Goal: Task Accomplishment & Management: Complete application form

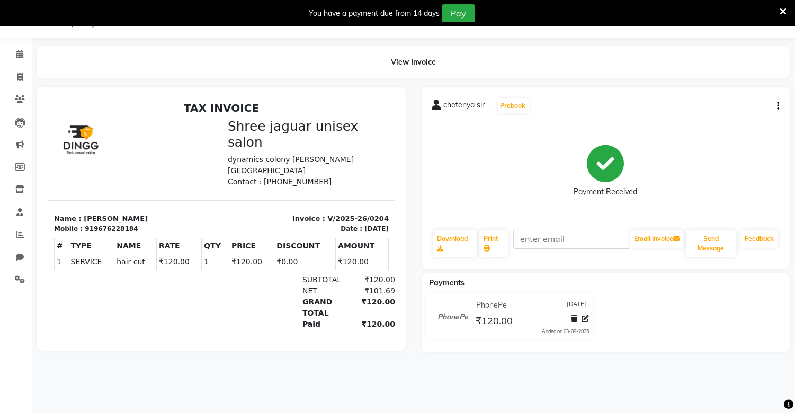
scroll to position [26, 0]
click at [516, 143] on div "Payment Received" at bounding box center [605, 171] width 347 height 79
click at [11, 73] on span at bounding box center [20, 77] width 19 height 12
select select "service"
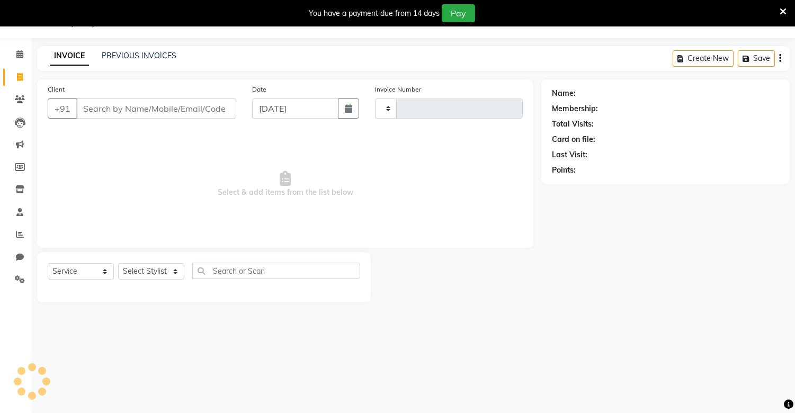
type input "0205"
select select "8688"
click at [125, 112] on input "Client" at bounding box center [156, 108] width 160 height 20
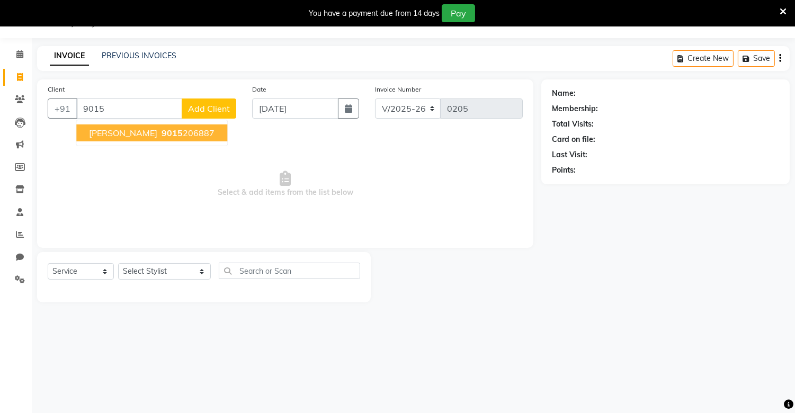
click at [143, 130] on span "[PERSON_NAME]" at bounding box center [123, 133] width 68 height 11
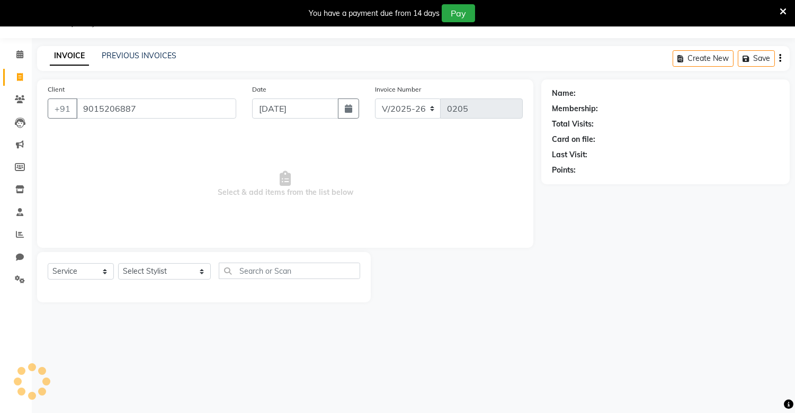
type input "9015206887"
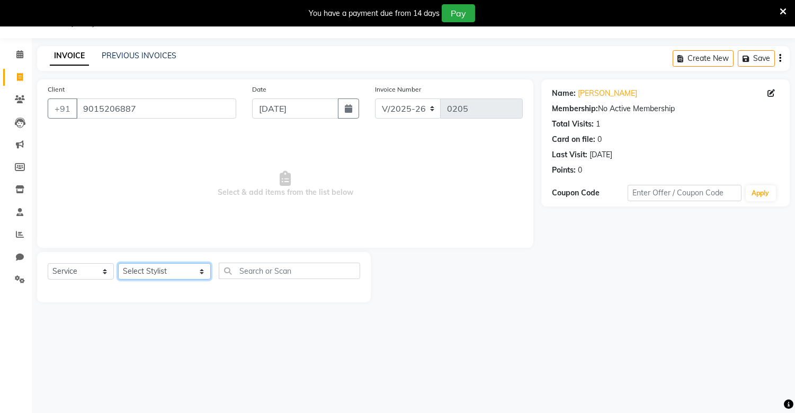
click at [176, 280] on select "Select Stylist alam [DEMOGRAPHIC_DATA] hair [PERSON_NAME] [DEMOGRAPHIC_DATA] ha…" at bounding box center [164, 271] width 93 height 16
select select "89412"
click at [118, 264] on select "Select Stylist alam [DEMOGRAPHIC_DATA] hair [PERSON_NAME] [DEMOGRAPHIC_DATA] ha…" at bounding box center [164, 271] width 93 height 16
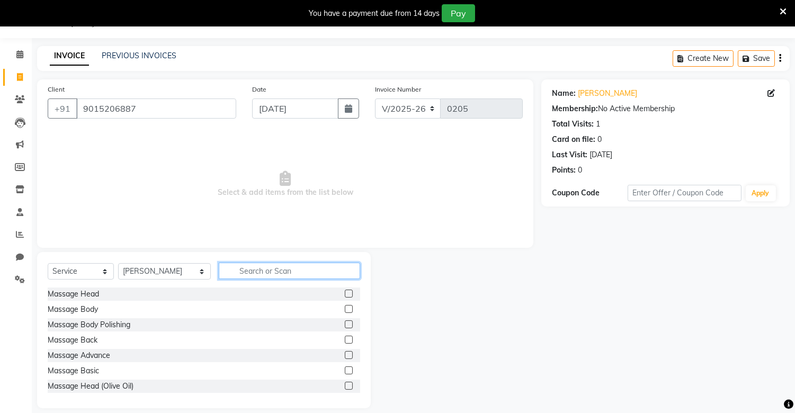
click at [261, 268] on input "text" at bounding box center [289, 271] width 141 height 16
type input "hai"
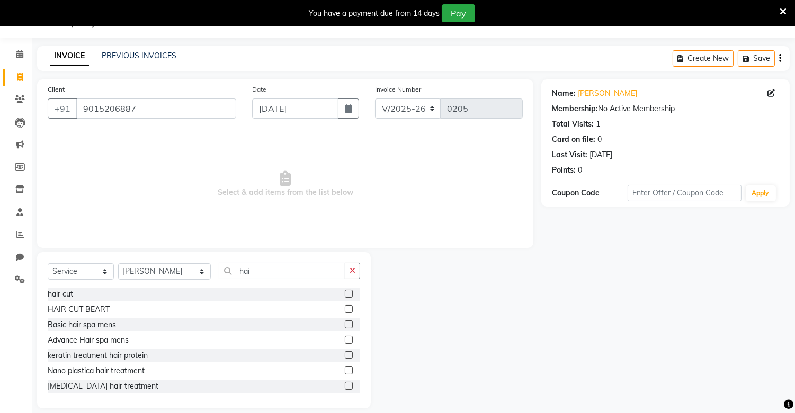
click at [345, 307] on label at bounding box center [349, 309] width 8 height 8
click at [345, 307] on input "checkbox" at bounding box center [348, 309] width 7 height 7
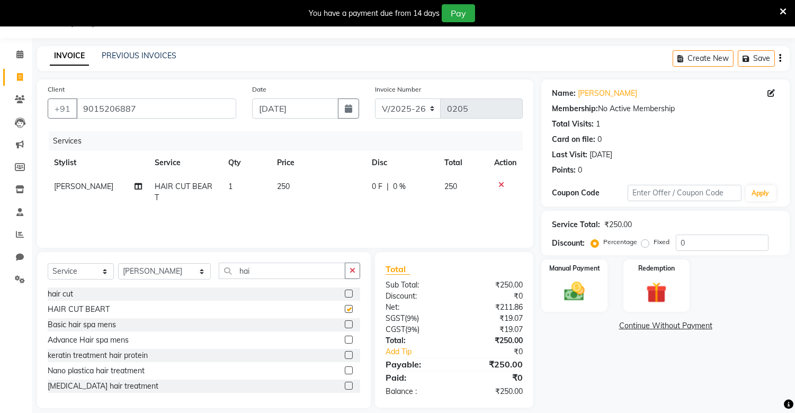
checkbox input "false"
drag, startPoint x: 355, startPoint y: 269, endPoint x: 342, endPoint y: 282, distance: 18.7
click at [342, 282] on div "Select Service Product Membership Package Voucher Prepaid Gift Card Select Styl…" at bounding box center [204, 275] width 312 height 25
click at [358, 267] on button "button" at bounding box center [352, 271] width 15 height 16
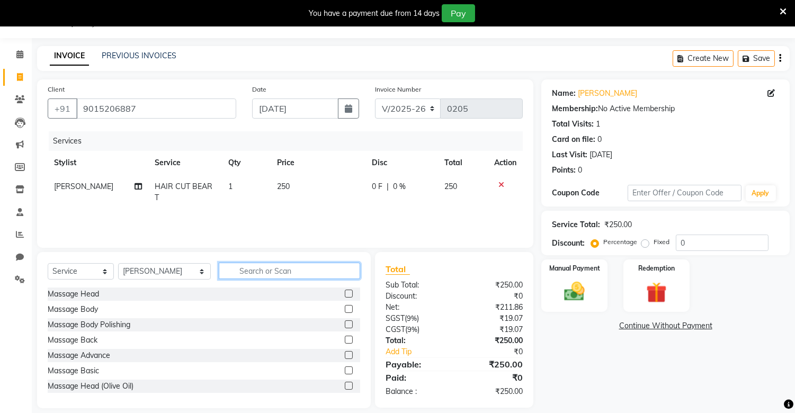
click at [325, 269] on input "text" at bounding box center [289, 271] width 141 height 16
type input "hea"
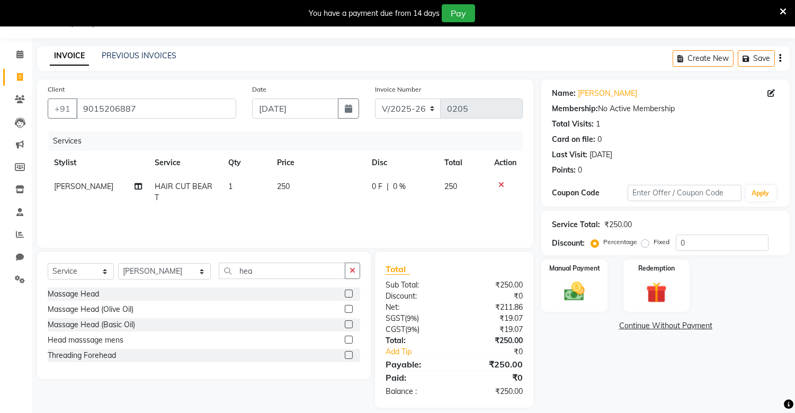
click at [346, 321] on label at bounding box center [349, 324] width 8 height 8
click at [346, 321] on input "checkbox" at bounding box center [348, 324] width 7 height 7
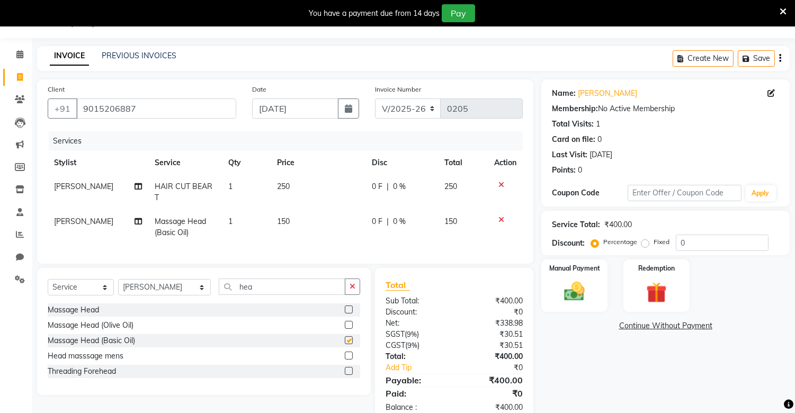
checkbox input "false"
click at [575, 293] on img at bounding box center [574, 292] width 35 height 25
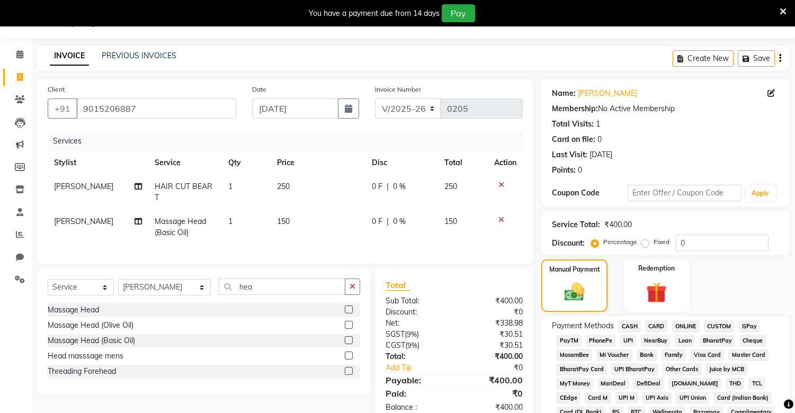
click at [594, 340] on span "PhonePe" at bounding box center [601, 341] width 30 height 12
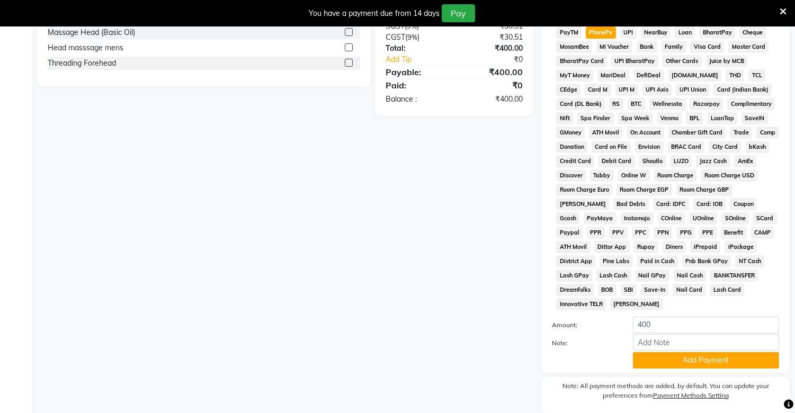
scroll to position [374, 0]
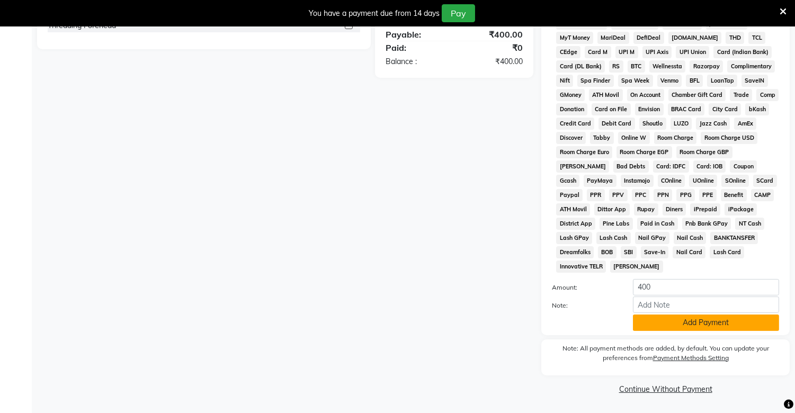
click at [679, 318] on button "Add Payment" at bounding box center [706, 323] width 146 height 16
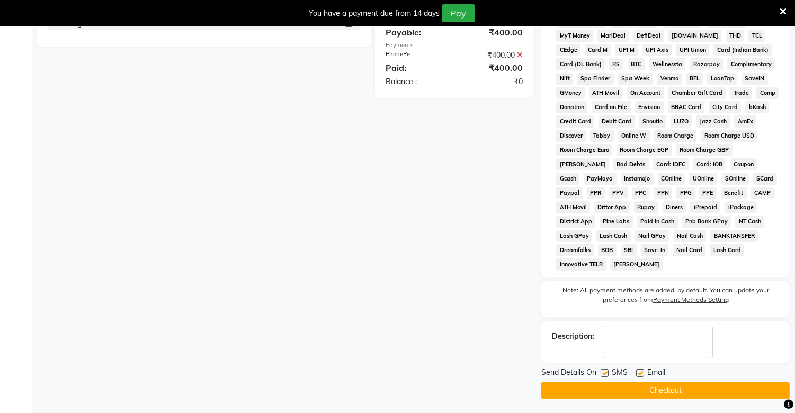
click at [673, 394] on button "Checkout" at bounding box center [665, 390] width 248 height 16
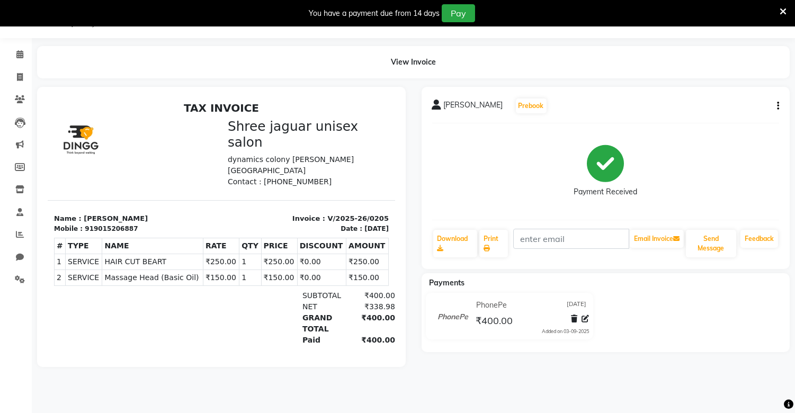
click at [541, 325] on div "₹400.00" at bounding box center [530, 320] width 115 height 14
click at [17, 77] on icon at bounding box center [20, 77] width 6 height 8
select select "service"
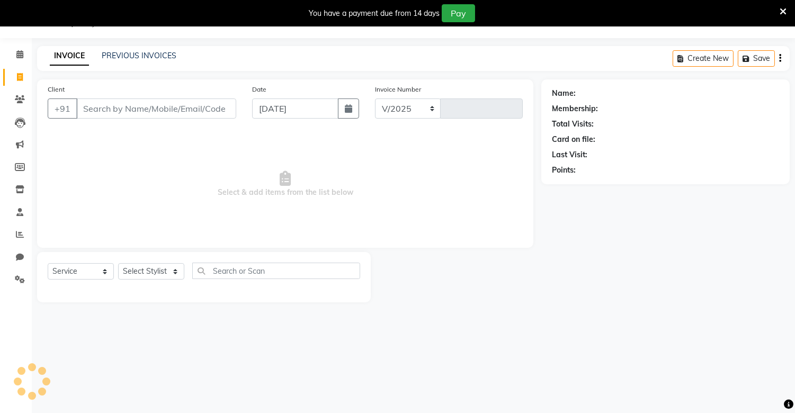
select select "8688"
type input "0206"
click at [116, 115] on input "Client" at bounding box center [156, 108] width 160 height 20
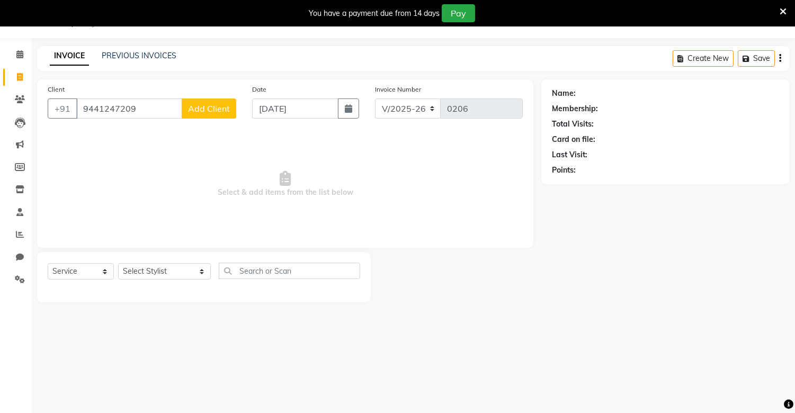
type input "9441247209"
click at [220, 112] on span "Add Client" at bounding box center [209, 108] width 42 height 11
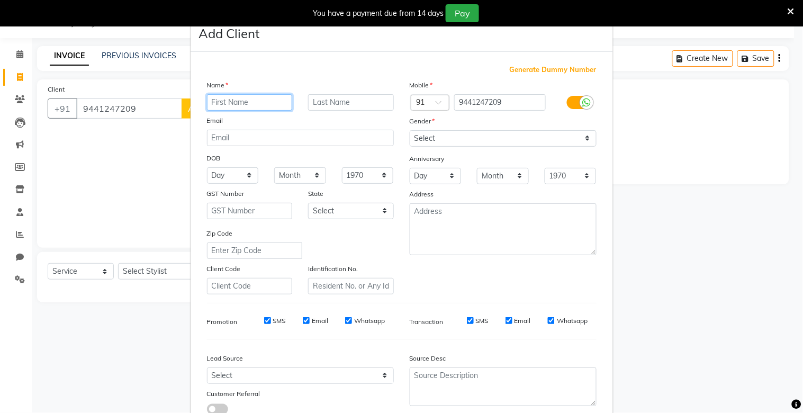
click at [228, 104] on input "text" at bounding box center [250, 102] width 86 height 16
type input "Azam"
click at [331, 101] on input "text" at bounding box center [351, 102] width 86 height 16
click at [354, 101] on input "[PERSON_NAME]" at bounding box center [351, 102] width 86 height 16
type input "khan"
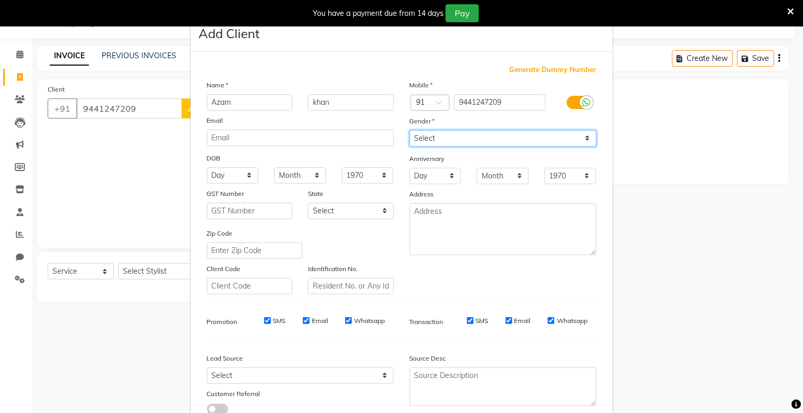
click at [446, 143] on select "Select [DEMOGRAPHIC_DATA] [DEMOGRAPHIC_DATA] Other Prefer Not To Say" at bounding box center [503, 138] width 187 height 16
select select "[DEMOGRAPHIC_DATA]"
click at [410, 130] on select "Select [DEMOGRAPHIC_DATA] [DEMOGRAPHIC_DATA] Other Prefer Not To Say" at bounding box center [503, 138] width 187 height 16
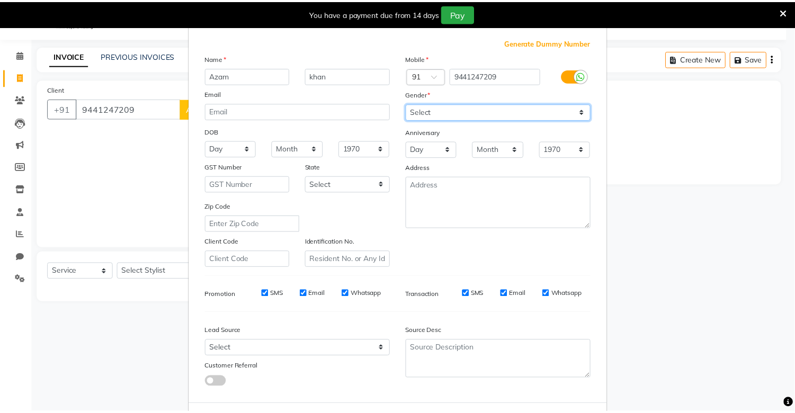
scroll to position [76, 0]
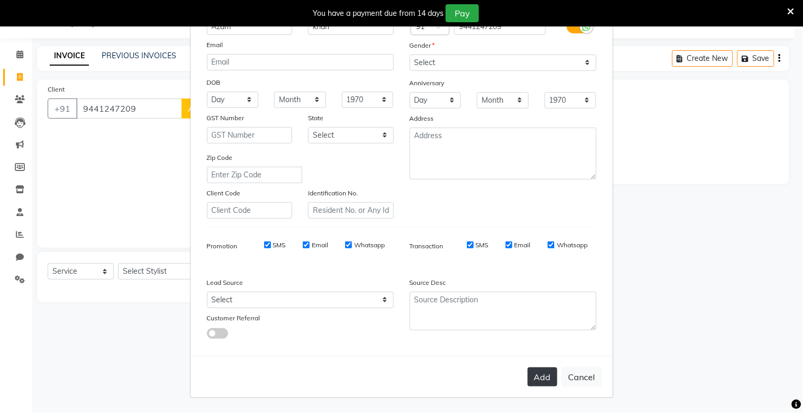
click at [530, 377] on button "Add" at bounding box center [543, 376] width 30 height 19
select select
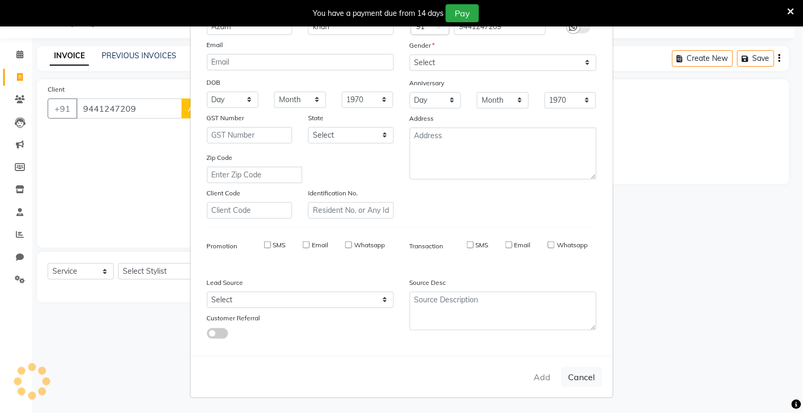
select select
checkbox input "false"
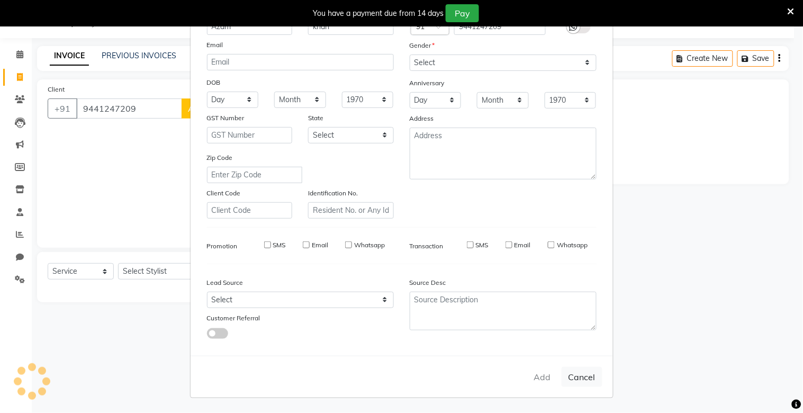
checkbox input "false"
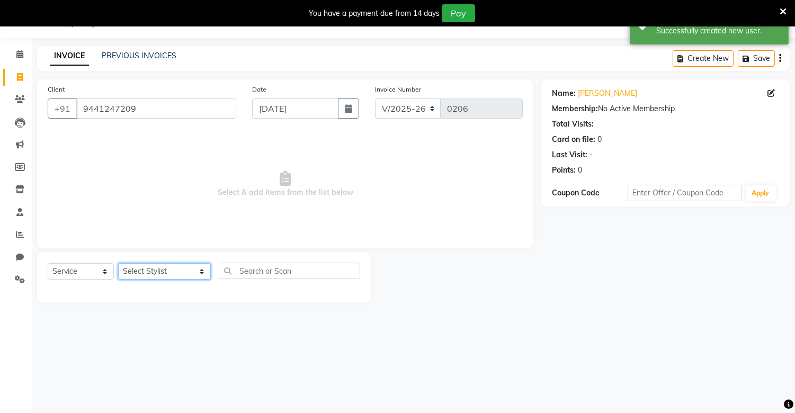
click at [177, 271] on select "Select Stylist alam [DEMOGRAPHIC_DATA] hair [PERSON_NAME] [DEMOGRAPHIC_DATA] ha…" at bounding box center [164, 271] width 93 height 16
select select "88619"
click at [118, 264] on select "Select Stylist alam [DEMOGRAPHIC_DATA] hair [PERSON_NAME] [DEMOGRAPHIC_DATA] ha…" at bounding box center [164, 271] width 93 height 16
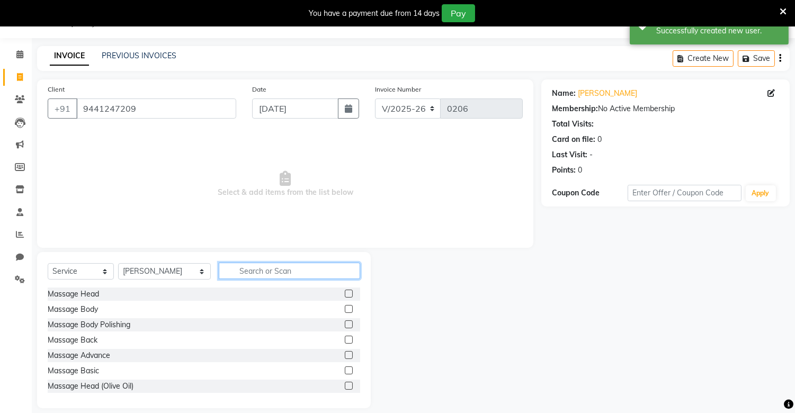
click at [241, 277] on input "text" at bounding box center [289, 271] width 141 height 16
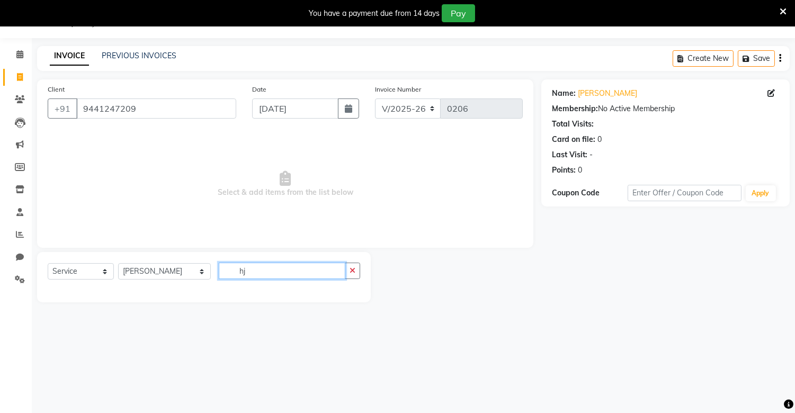
type input "h"
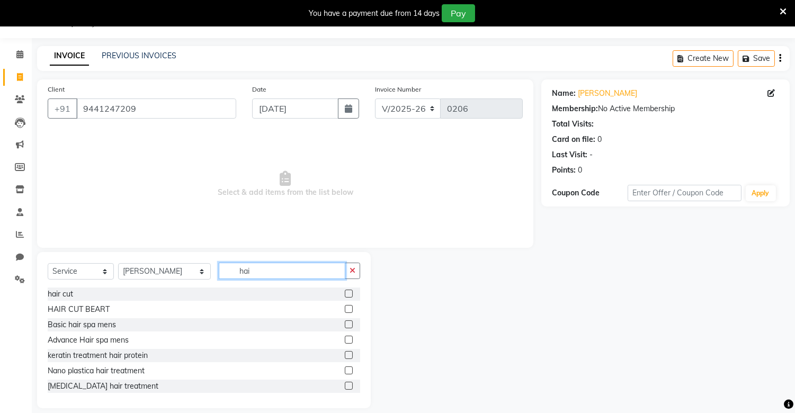
type input "hai"
click at [345, 310] on label at bounding box center [349, 309] width 8 height 8
click at [345, 310] on input "checkbox" at bounding box center [348, 309] width 7 height 7
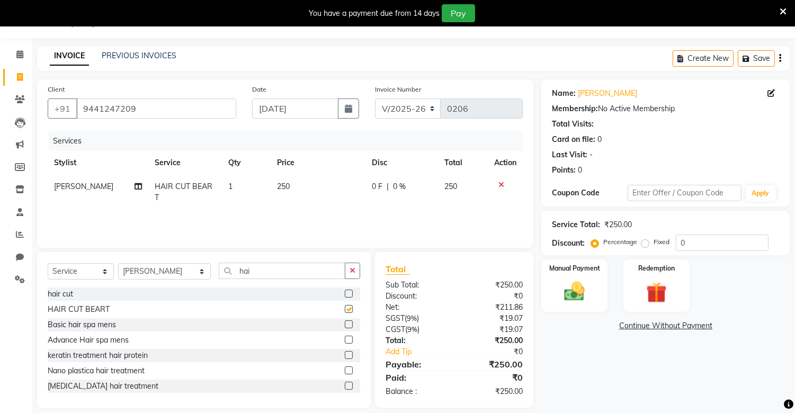
checkbox input "false"
click at [353, 276] on button "button" at bounding box center [352, 271] width 15 height 16
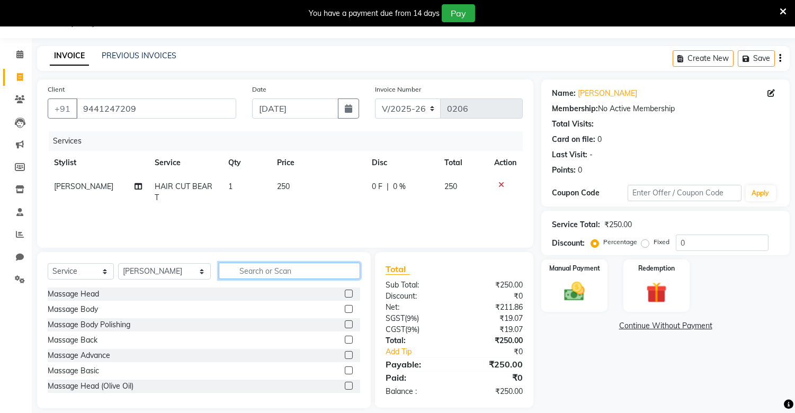
click at [275, 276] on input "text" at bounding box center [289, 271] width 141 height 16
type input "hea"
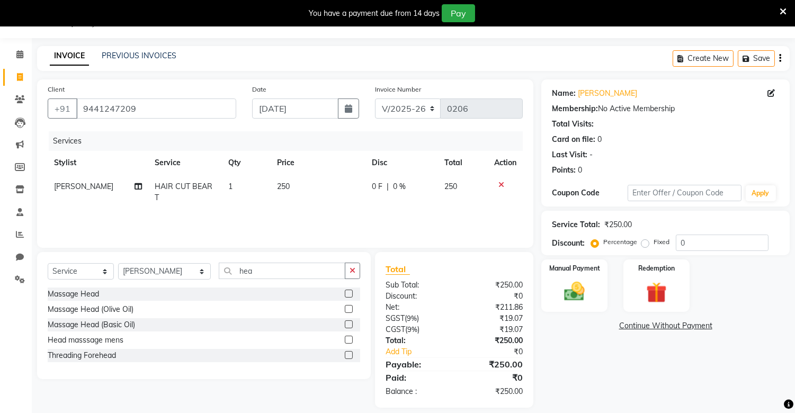
click at [346, 322] on label at bounding box center [349, 324] width 8 height 8
click at [346, 322] on input "checkbox" at bounding box center [348, 324] width 7 height 7
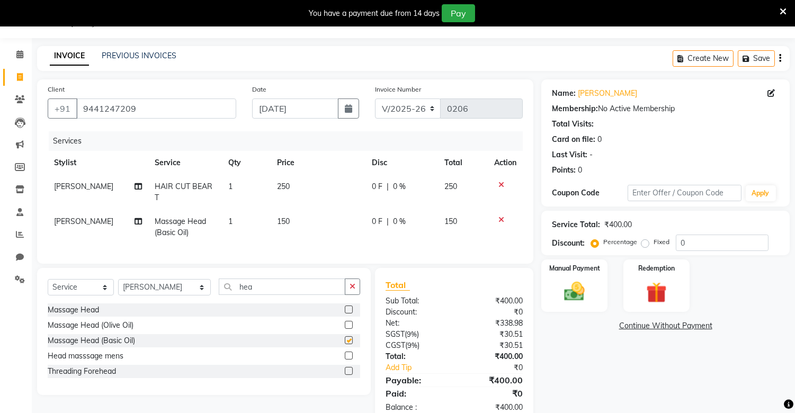
checkbox input "false"
click at [576, 281] on img at bounding box center [574, 292] width 35 height 25
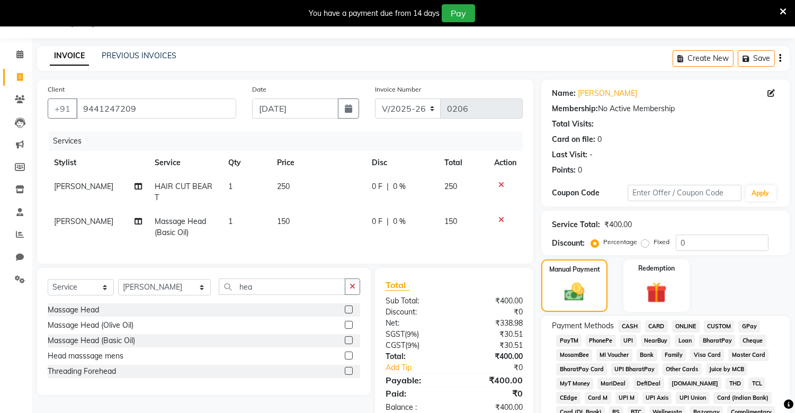
click at [602, 341] on span "PhonePe" at bounding box center [601, 341] width 30 height 12
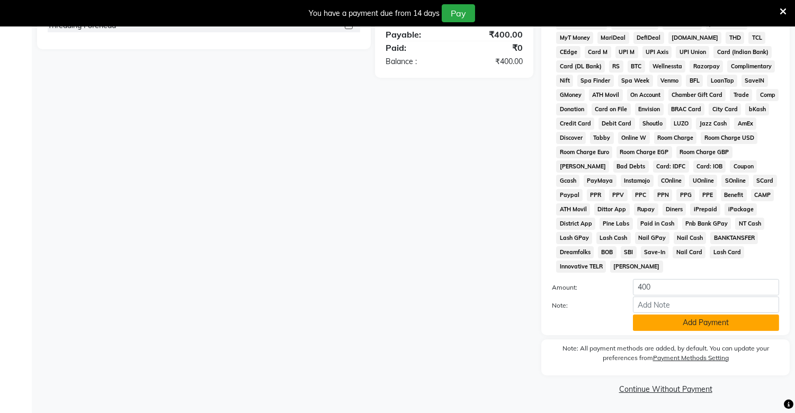
click at [696, 322] on button "Add Payment" at bounding box center [706, 323] width 146 height 16
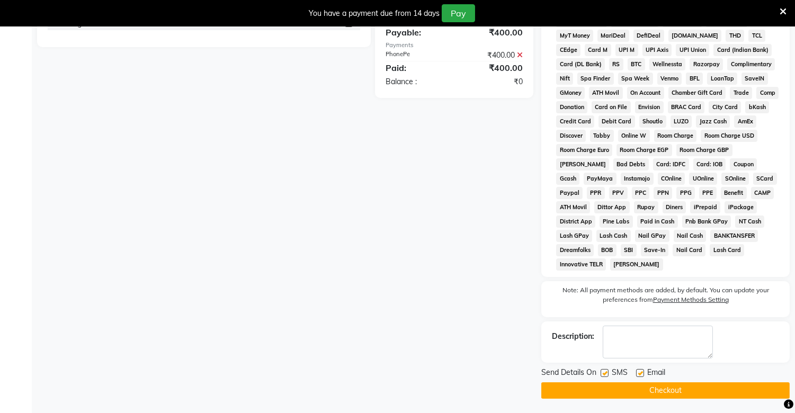
click at [701, 392] on button "Checkout" at bounding box center [665, 390] width 248 height 16
